Goal: Transaction & Acquisition: Purchase product/service

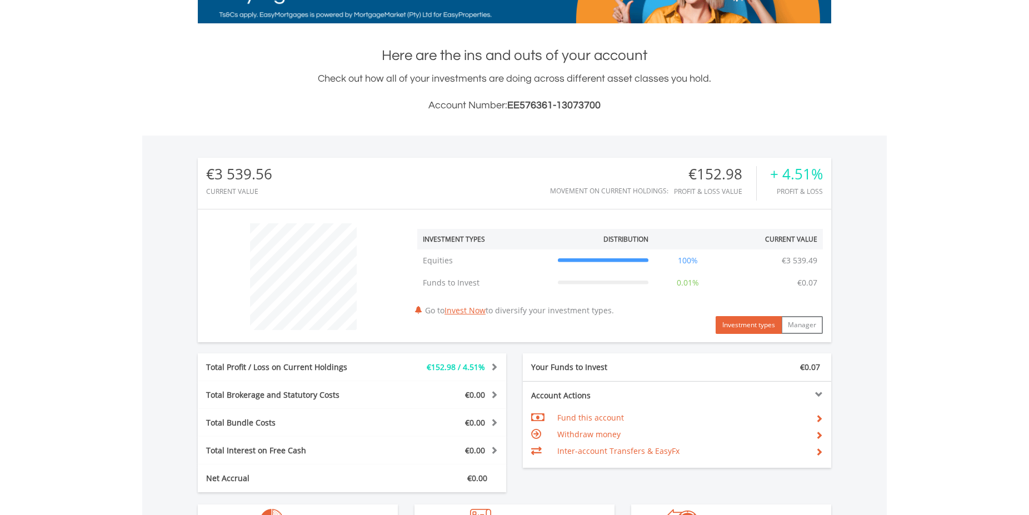
scroll to position [293, 0]
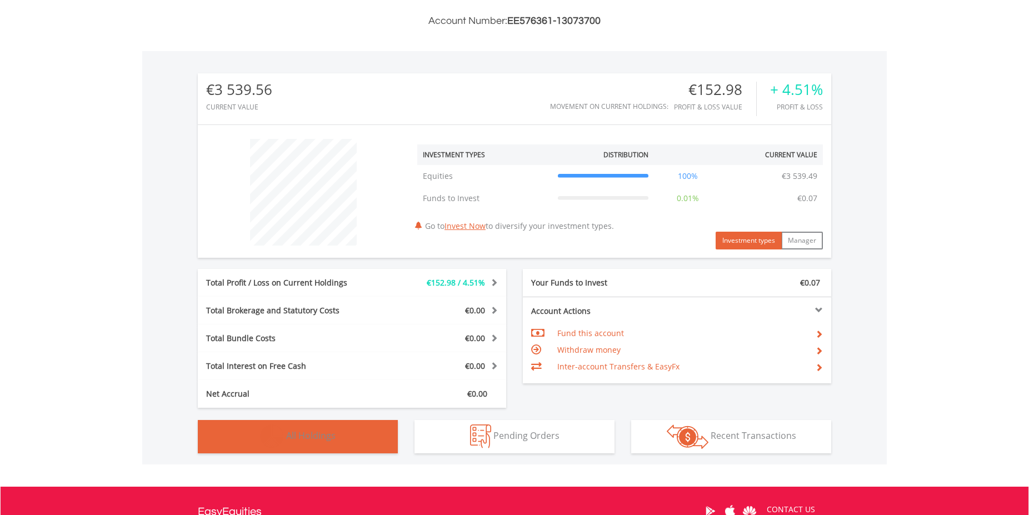
click at [327, 437] on span "All Holdings" at bounding box center [310, 435] width 49 height 12
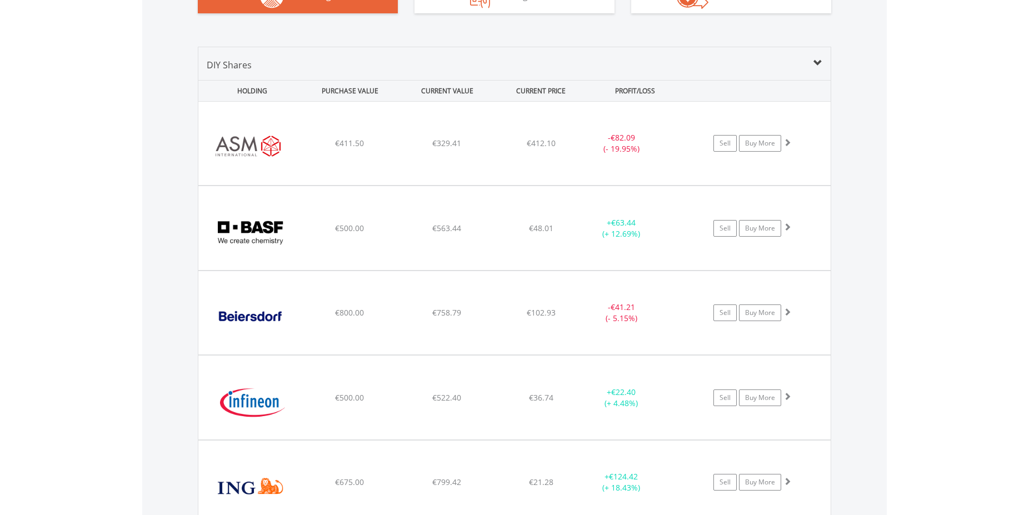
scroll to position [718, 0]
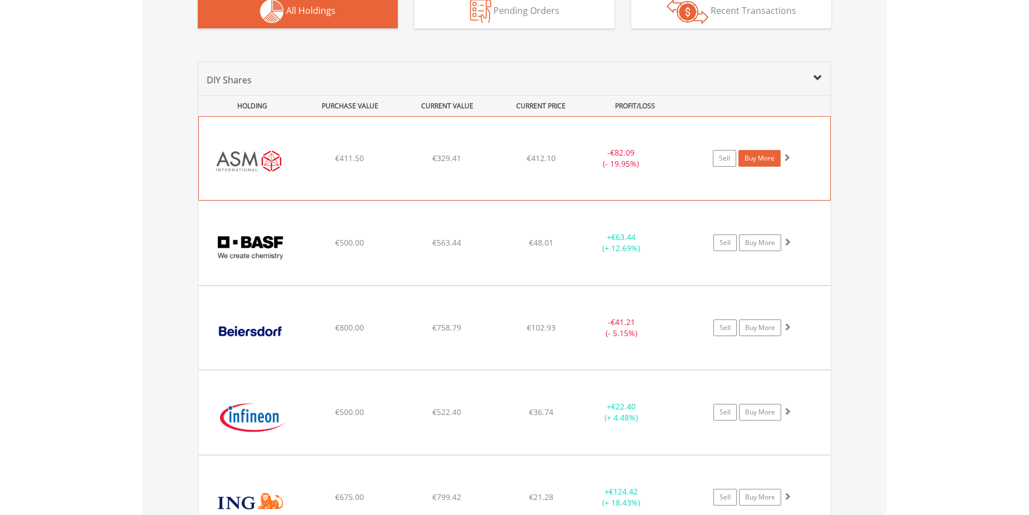
click at [768, 160] on link "Buy More" at bounding box center [759, 158] width 42 height 17
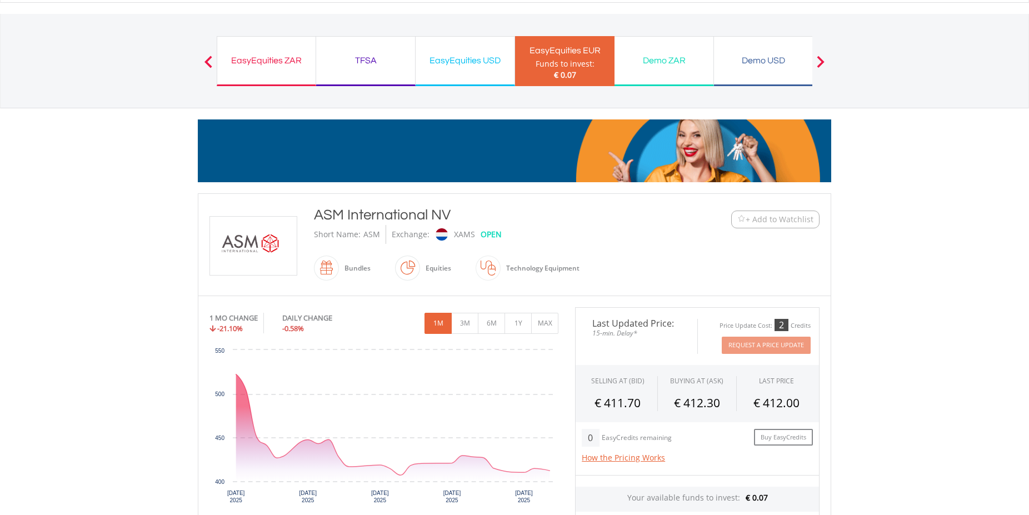
scroll to position [109, 0]
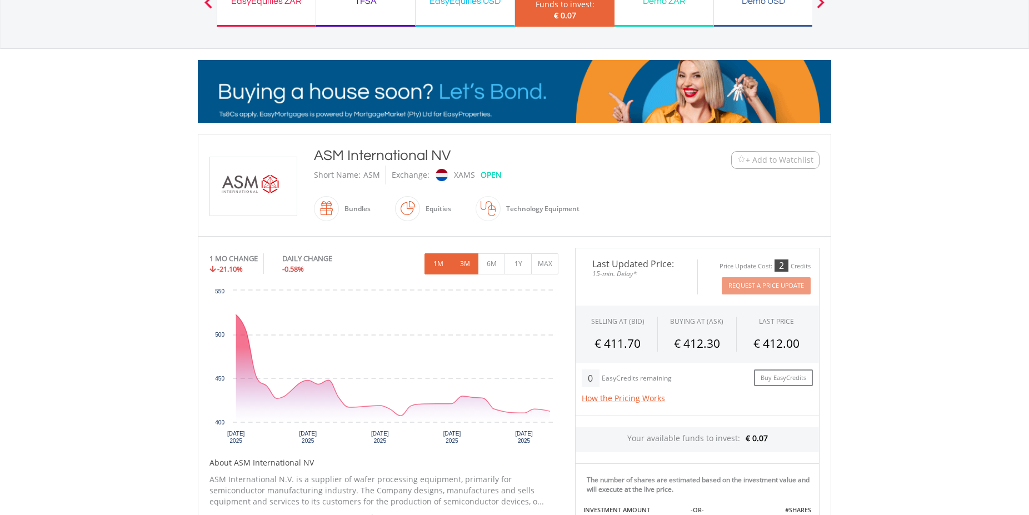
click at [465, 263] on button "3M" at bounding box center [464, 263] width 27 height 21
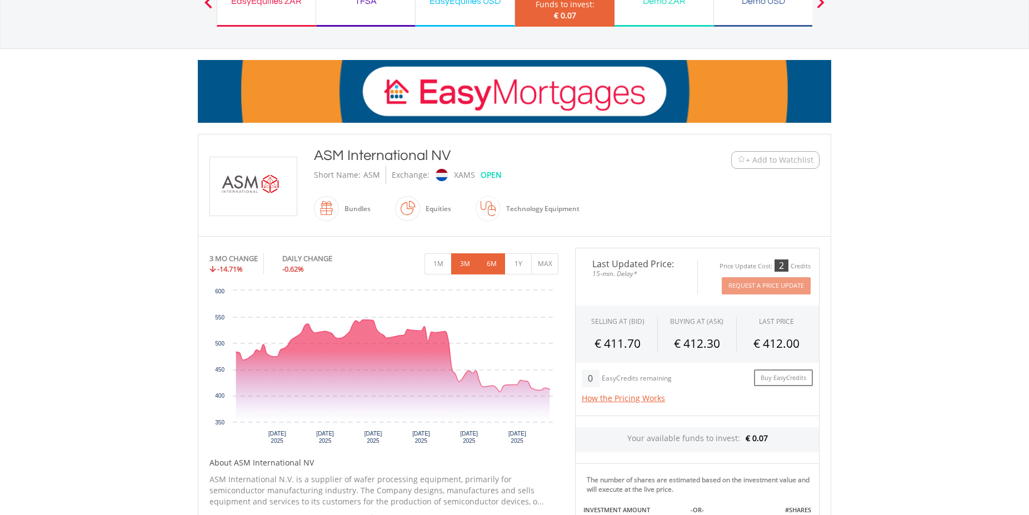
click at [499, 267] on button "6M" at bounding box center [491, 263] width 27 height 21
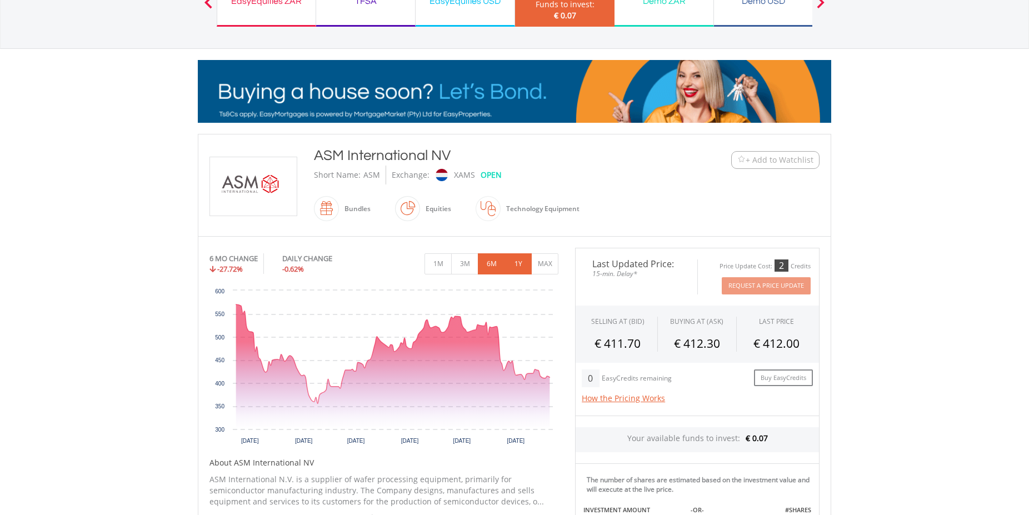
click at [515, 265] on button "1Y" at bounding box center [517, 263] width 27 height 21
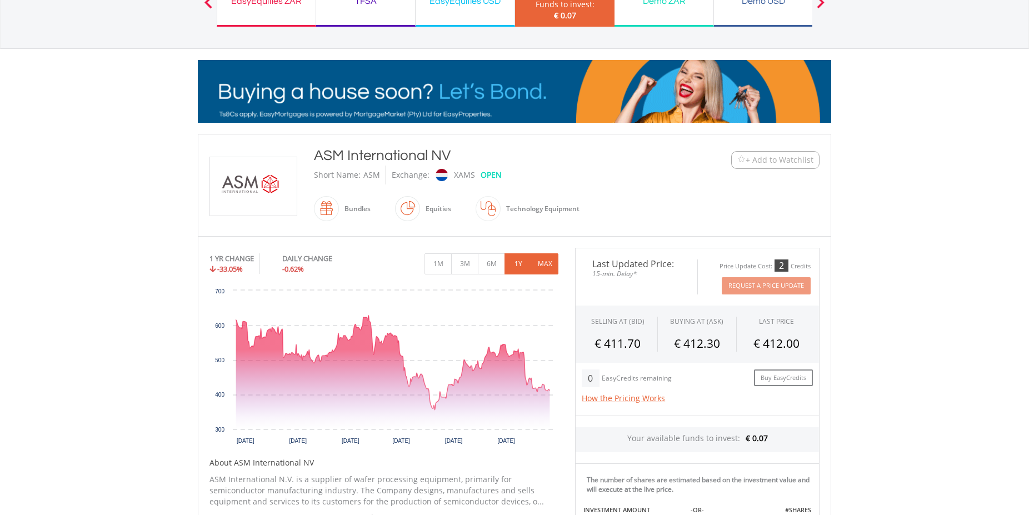
click at [540, 260] on button "MAX" at bounding box center [544, 263] width 27 height 21
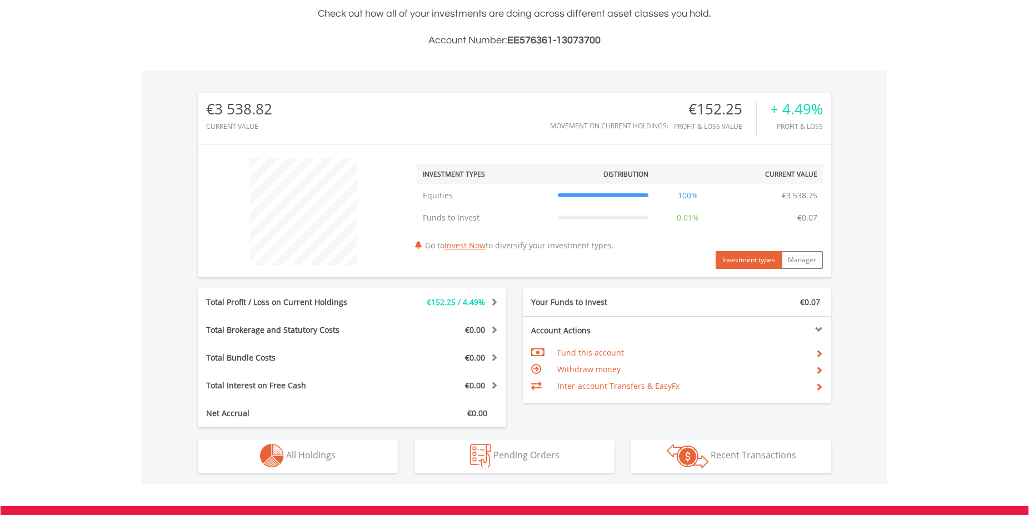
scroll to position [107, 211]
